Goal: Information Seeking & Learning: Learn about a topic

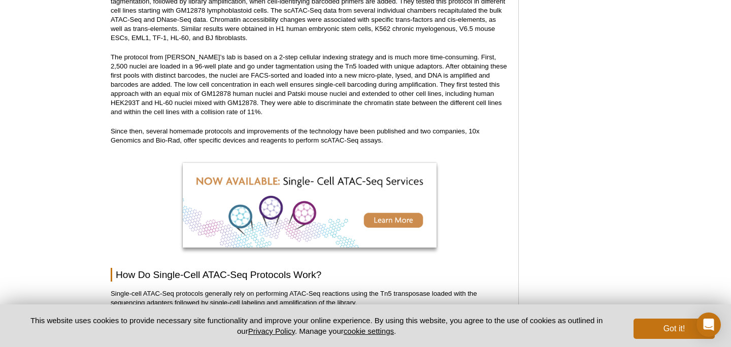
scroll to position [1128, 0]
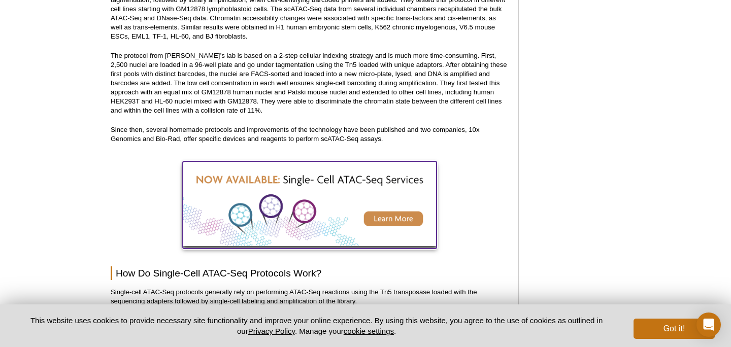
click at [403, 212] on img at bounding box center [310, 204] width 254 height 85
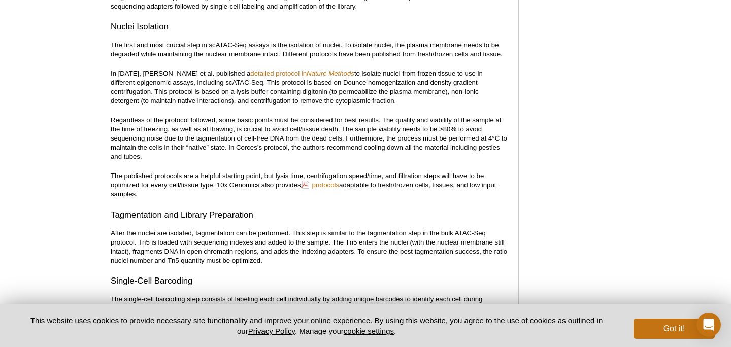
scroll to position [1424, 0]
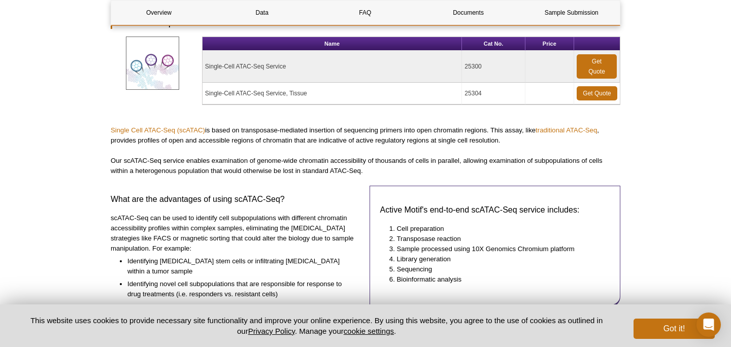
scroll to position [141, 0]
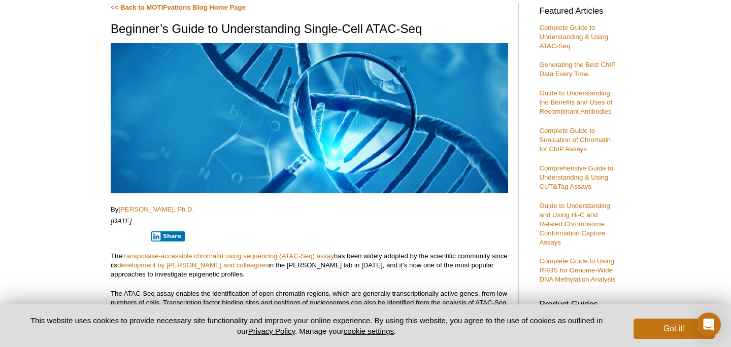
scroll to position [85, 0]
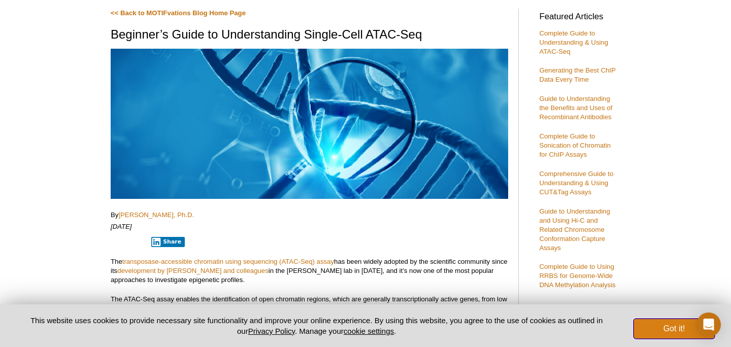
click at [646, 325] on button "Got it!" at bounding box center [674, 329] width 81 height 20
